Goal: Task Accomplishment & Management: Manage account settings

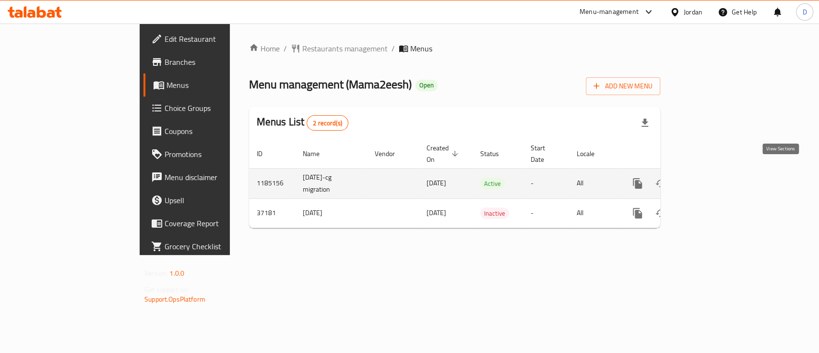
click at [711, 179] on icon "enhanced table" at bounding box center [706, 183] width 9 height 9
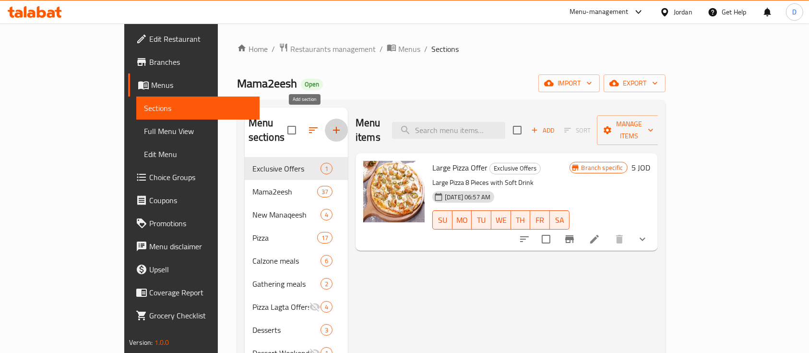
click at [330, 125] on icon "button" at bounding box center [336, 130] width 12 height 12
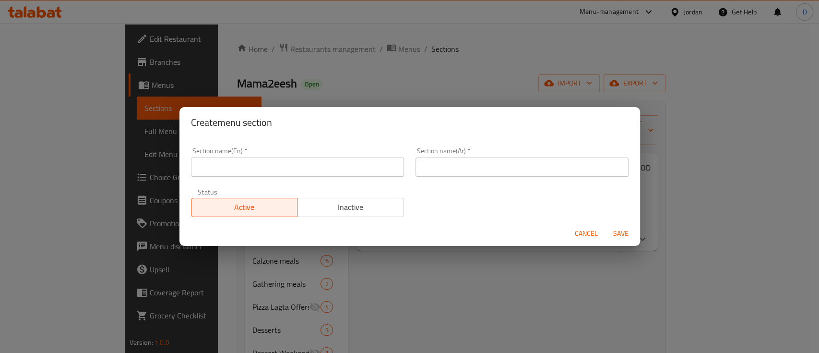
click at [487, 324] on div "Create menu section Section name(En)   * Section name(En) * Section name(Ar)   …" at bounding box center [409, 176] width 819 height 353
click at [585, 230] on span "Cancel" at bounding box center [586, 233] width 23 height 12
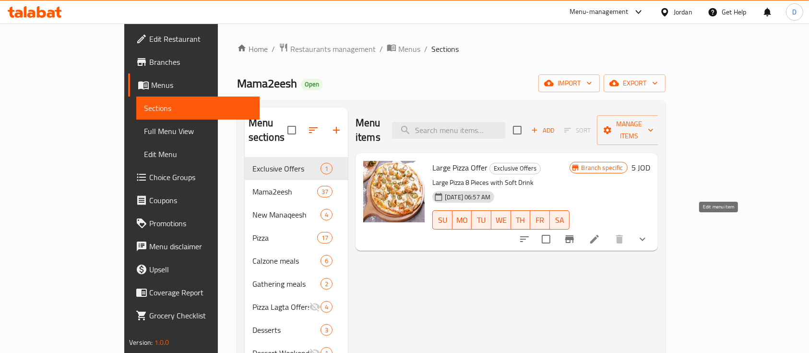
click at [599, 235] on icon at bounding box center [594, 239] width 9 height 9
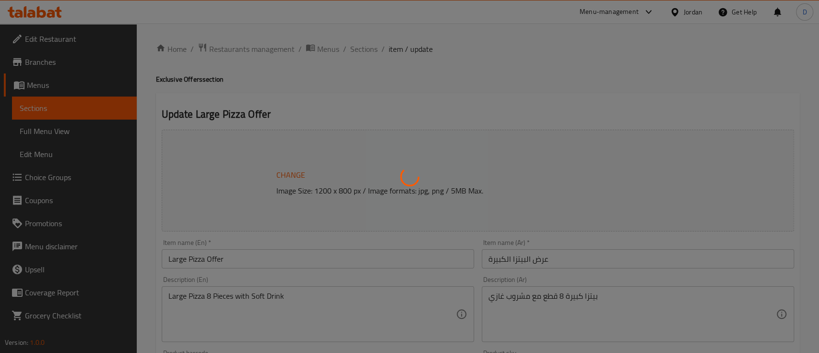
type input "اختيارك من البيتزا"
type input "1"
type input "اختيارك من المشروب"
type input "1"
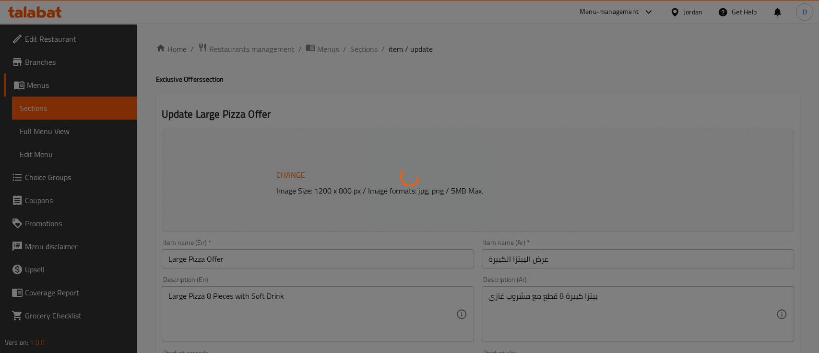
type input "1"
